Goal: Task Accomplishment & Management: Complete application form

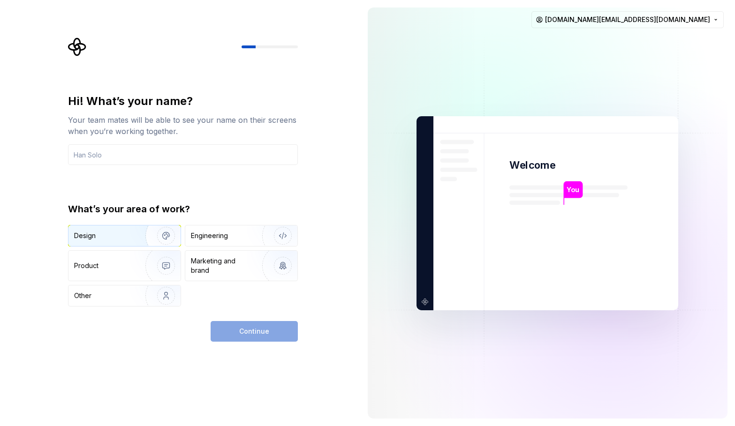
click at [118, 244] on div "Design" at bounding box center [124, 236] width 112 height 21
click at [252, 327] on div "Continue" at bounding box center [254, 331] width 87 height 21
click at [147, 152] on input "text" at bounding box center [183, 155] width 230 height 21
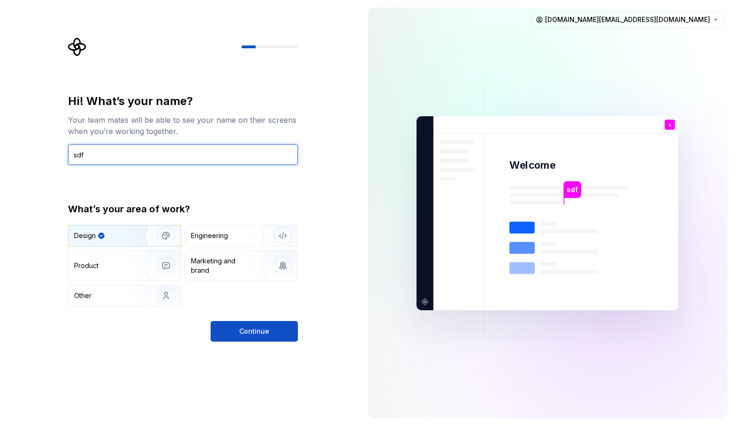
type input "sdf"
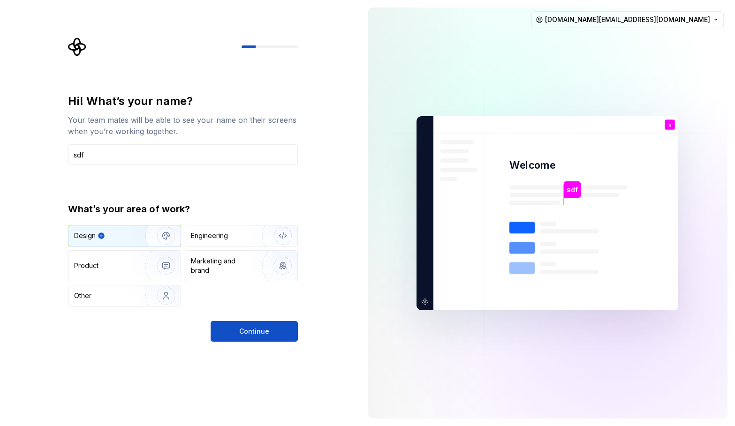
click at [270, 321] on div "Hi! What’s your name? Your team mates will be able to see your name on their sc…" at bounding box center [183, 218] width 230 height 248
click at [268, 331] on button "Continue" at bounding box center [254, 331] width 87 height 21
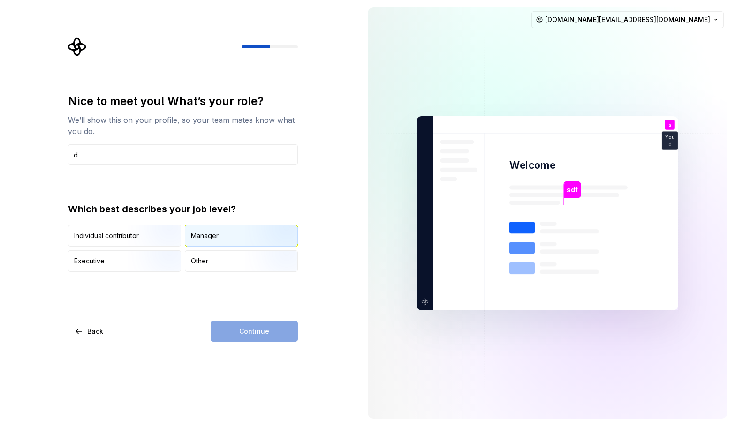
click at [201, 233] on div "Manager" at bounding box center [205, 235] width 28 height 9
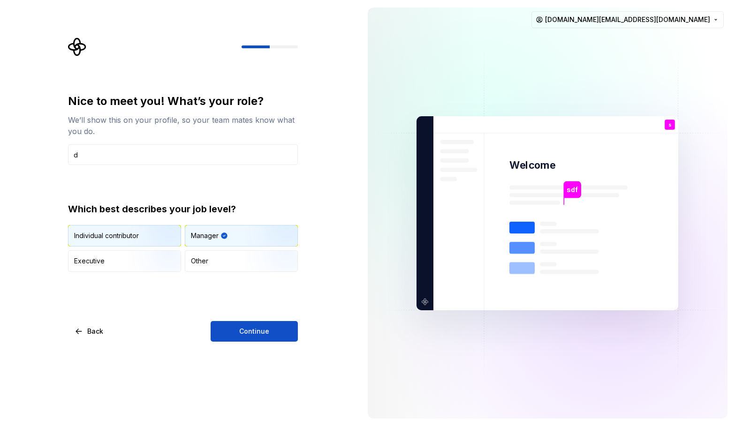
click at [135, 234] on img "button" at bounding box center [158, 247] width 60 height 63
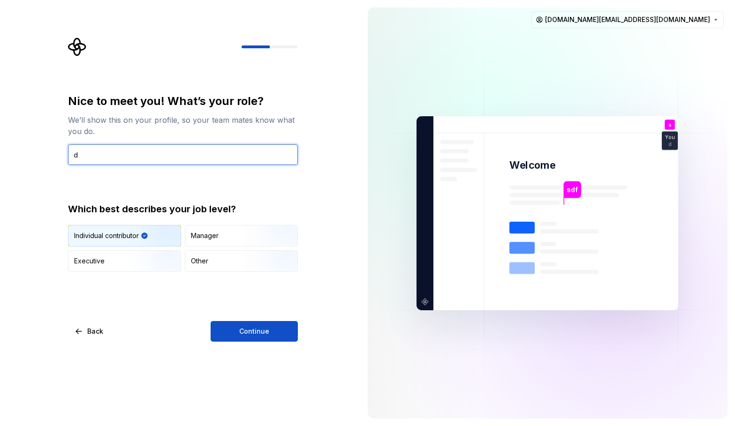
click at [123, 158] on input "d" at bounding box center [183, 155] width 230 height 21
type input "ddf"
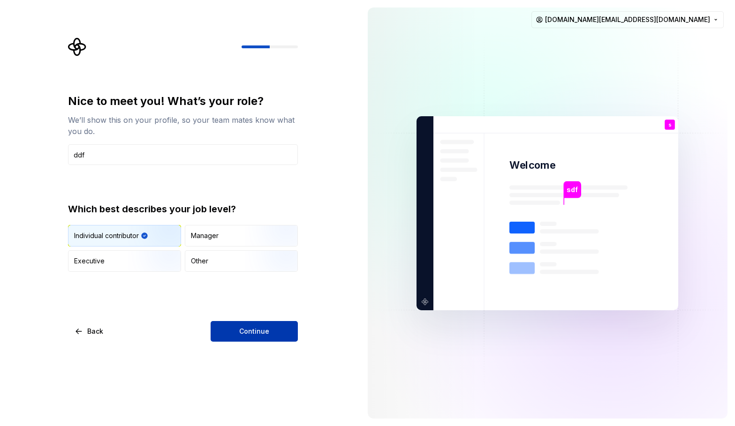
click at [239, 326] on button "Continue" at bounding box center [254, 331] width 87 height 21
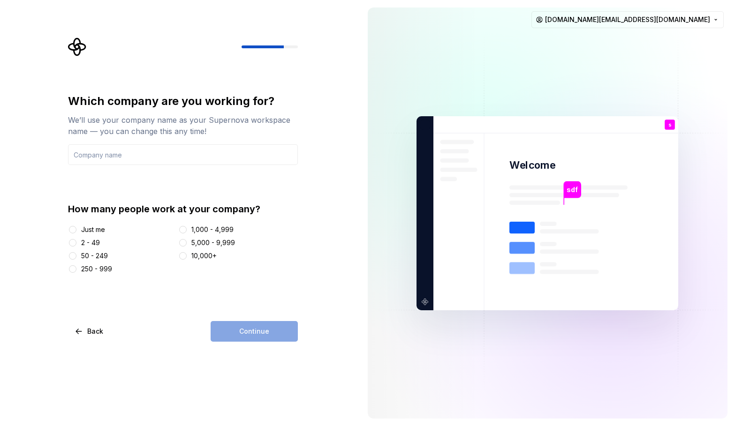
click at [77, 228] on div "Just me" at bounding box center [121, 229] width 107 height 9
click at [76, 228] on button "Just me" at bounding box center [73, 230] width 8 height 8
click at [181, 156] on input "text" at bounding box center [183, 155] width 230 height 21
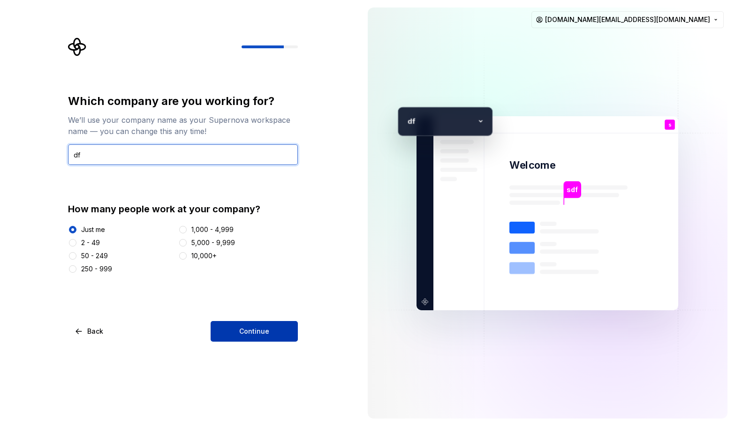
type input "df"
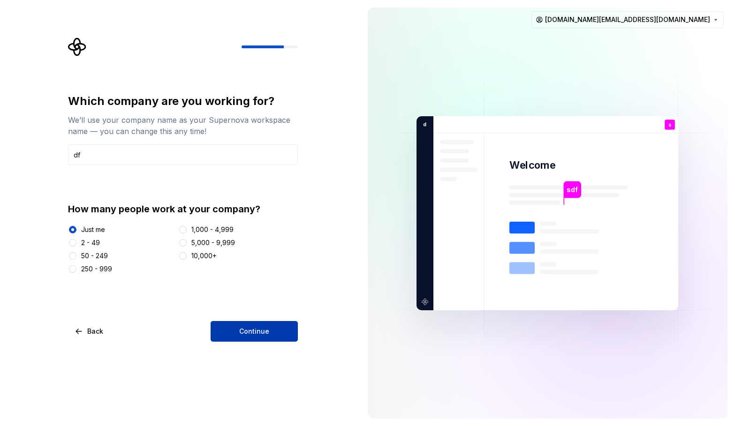
click at [255, 326] on button "Continue" at bounding box center [254, 331] width 87 height 21
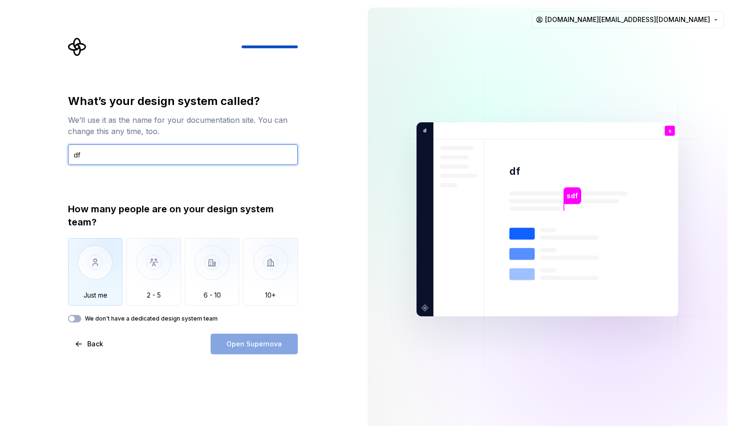
type input "df"
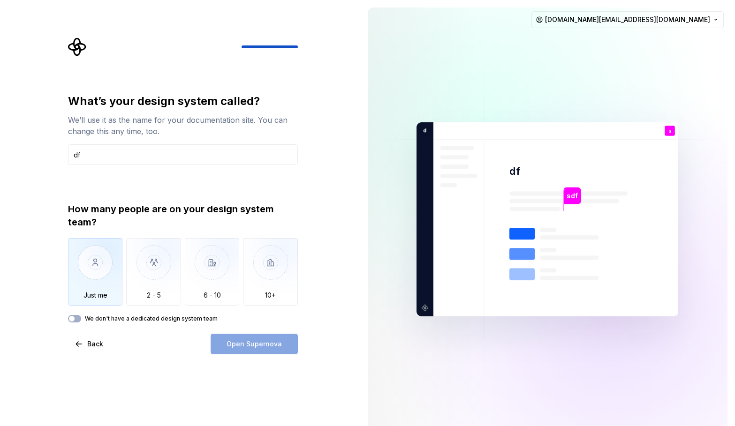
click at [98, 270] on img "button" at bounding box center [95, 269] width 55 height 63
click at [261, 346] on span "Open Supernova" at bounding box center [254, 344] width 55 height 9
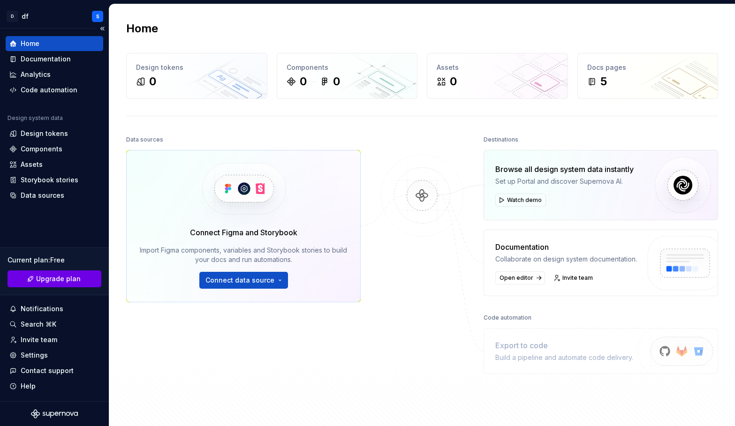
click at [59, 279] on span "Upgrade plan" at bounding box center [58, 278] width 45 height 9
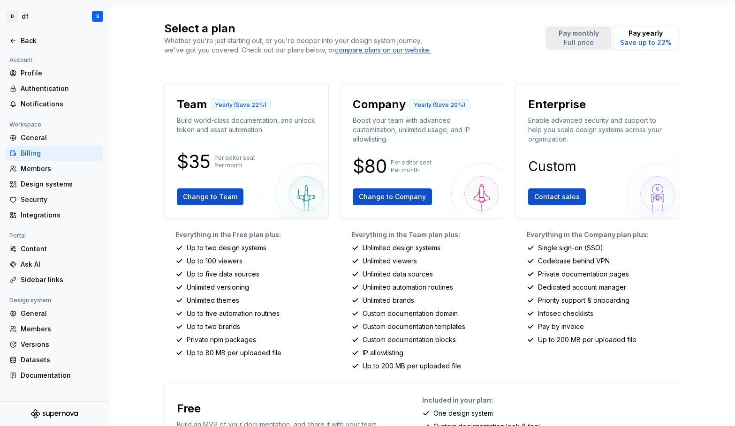
click at [580, 38] on p "Full price" at bounding box center [579, 42] width 40 height 9
click at [628, 34] on p "Pay yearly" at bounding box center [646, 33] width 52 height 9
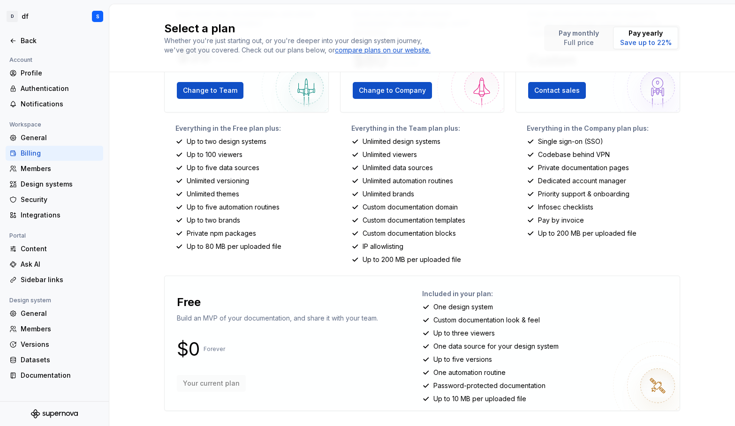
click at [234, 347] on div "$0 Forever" at bounding box center [277, 349] width 201 height 11
click at [190, 387] on div "Your current plan" at bounding box center [277, 383] width 201 height 17
click at [190, 309] on p "Free" at bounding box center [189, 302] width 24 height 15
click at [45, 72] on div "Profile" at bounding box center [60, 72] width 79 height 9
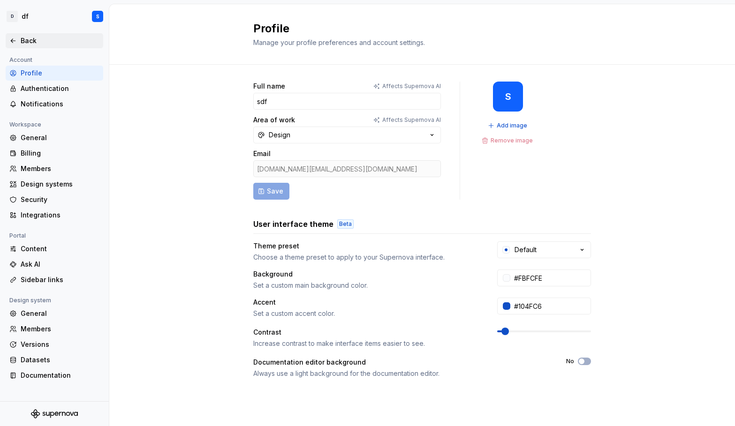
click at [39, 43] on div "Back" at bounding box center [60, 40] width 79 height 9
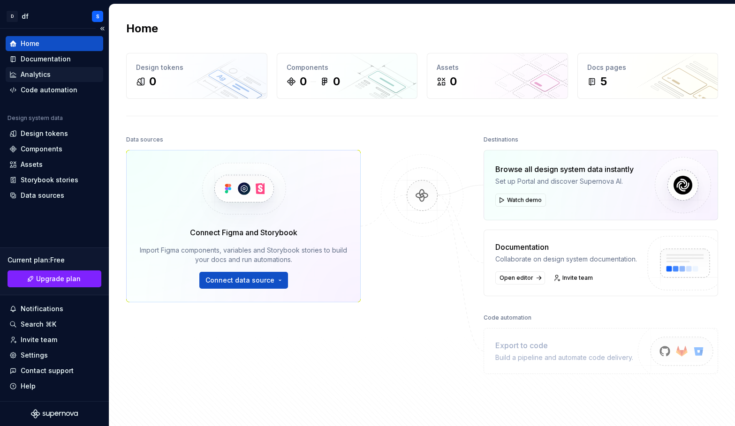
click at [58, 76] on div "Analytics" at bounding box center [54, 74] width 90 height 9
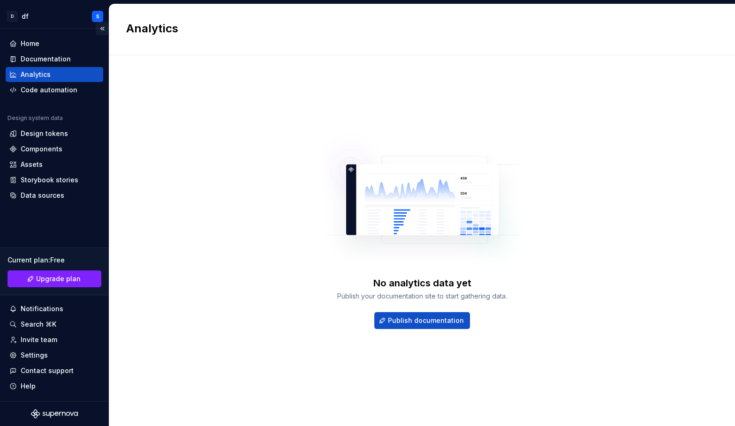
click at [104, 33] on button "Collapse sidebar" at bounding box center [102, 28] width 13 height 13
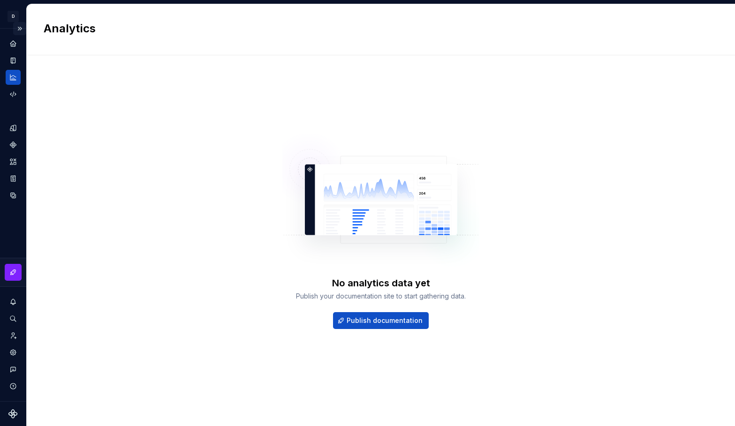
click at [19, 28] on button "Expand sidebar" at bounding box center [19, 28] width 13 height 13
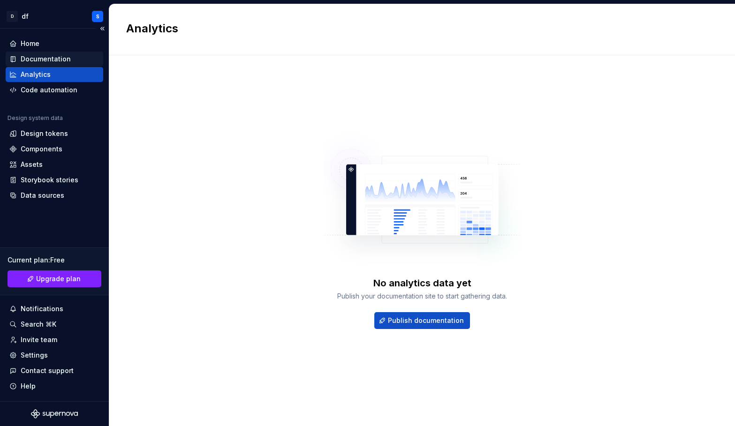
click at [66, 59] on div "Documentation" at bounding box center [46, 58] width 50 height 9
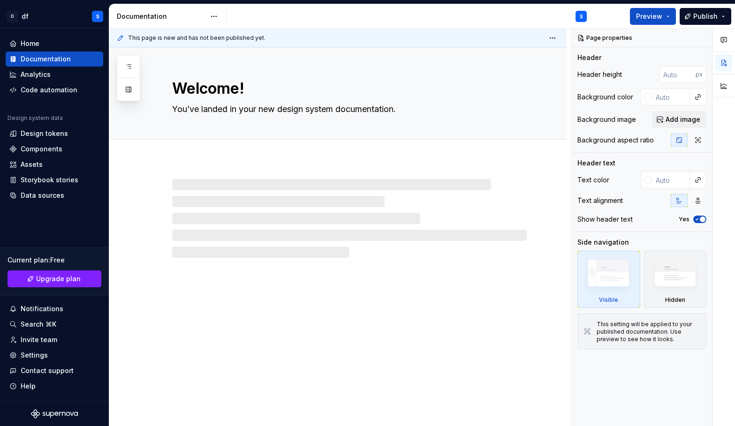
type textarea "*"
